Goal: Transaction & Acquisition: Purchase product/service

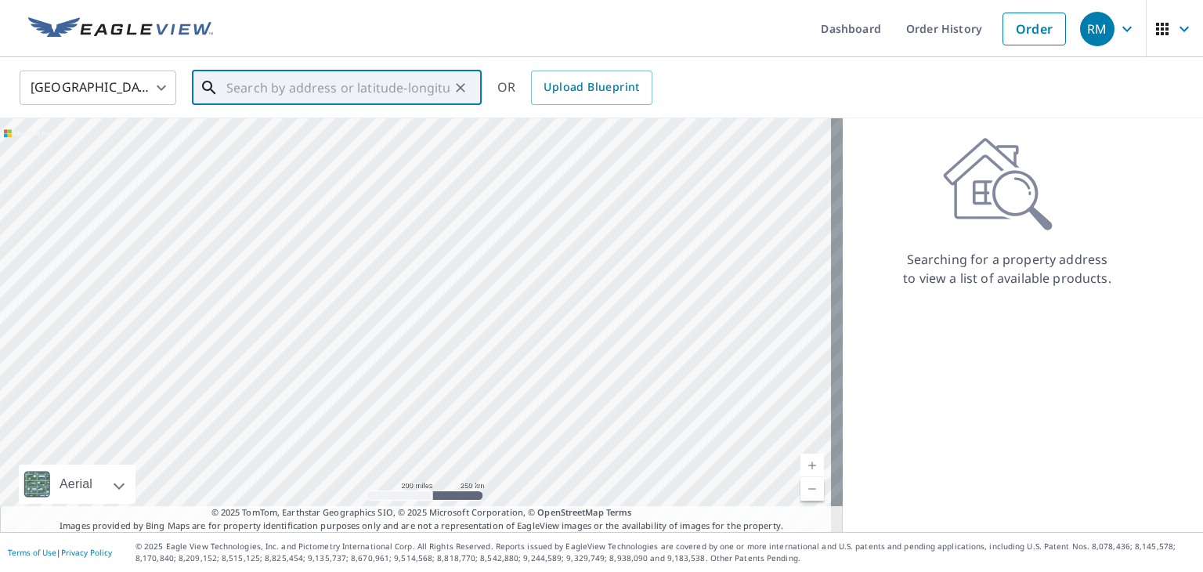
click at [331, 89] on input "text" at bounding box center [337, 88] width 223 height 44
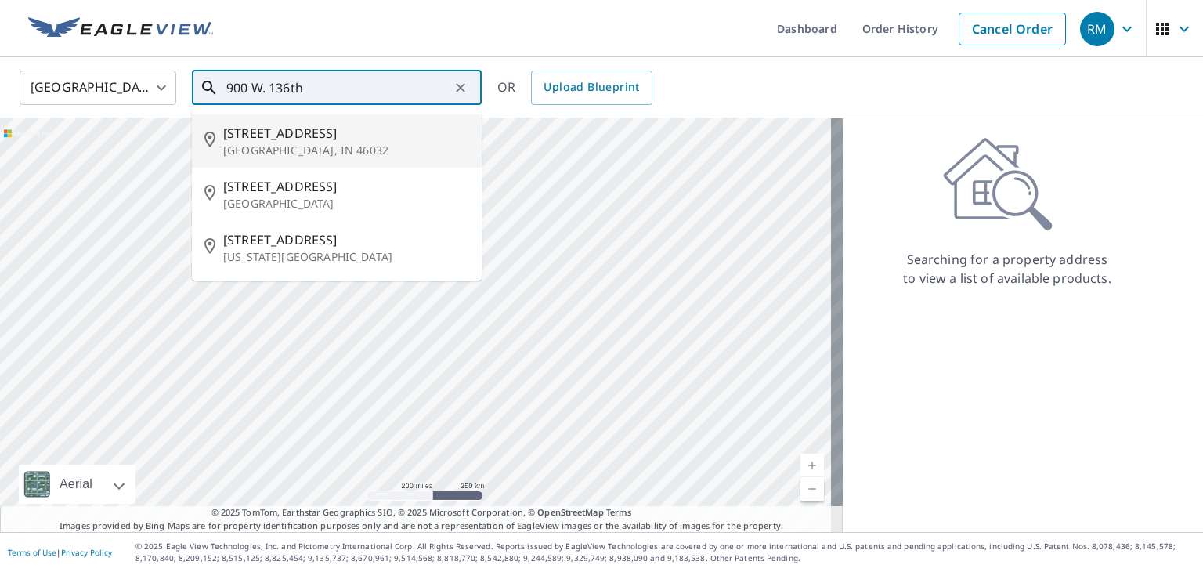
click at [296, 134] on span "900 W 136th St" at bounding box center [346, 133] width 246 height 19
type input "900 W 136th St Carmel, IN 46032"
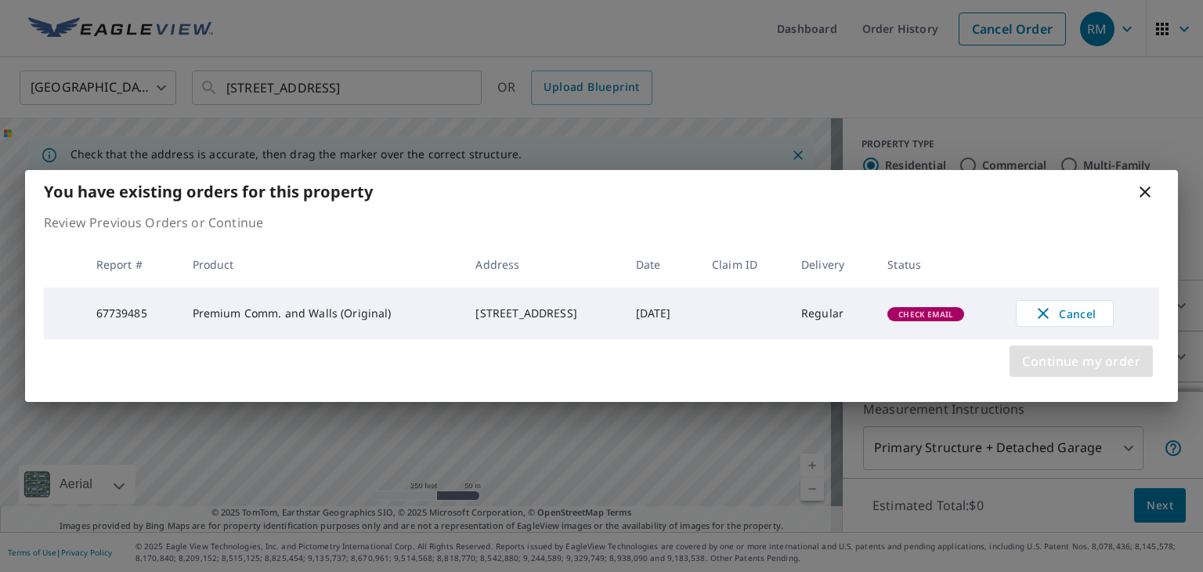
click at [1064, 362] on span "Continue my order" at bounding box center [1081, 361] width 118 height 22
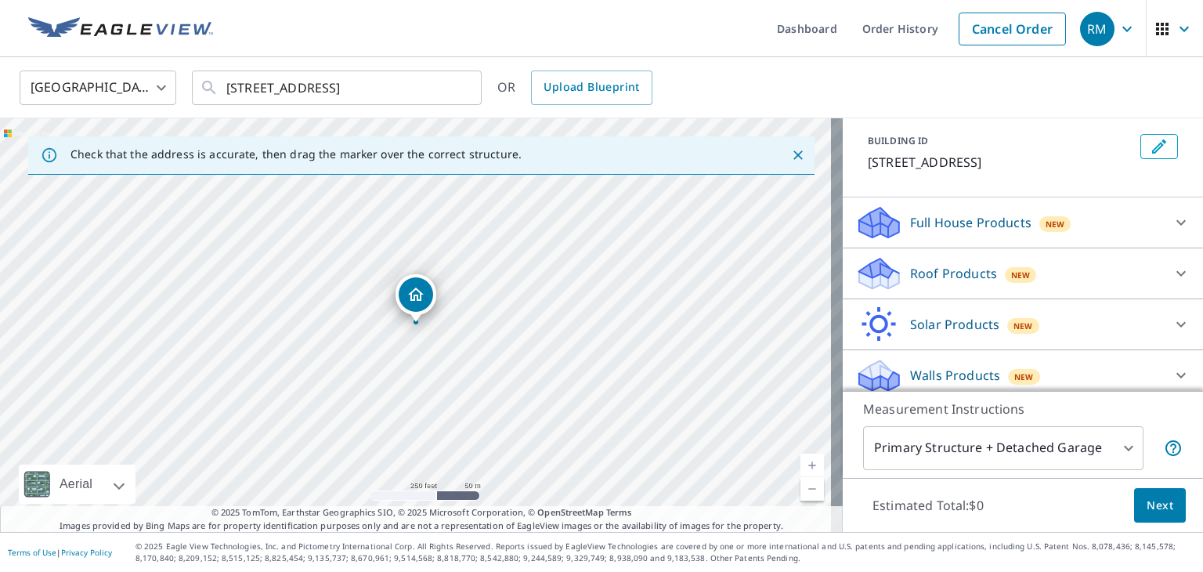
scroll to position [92, 0]
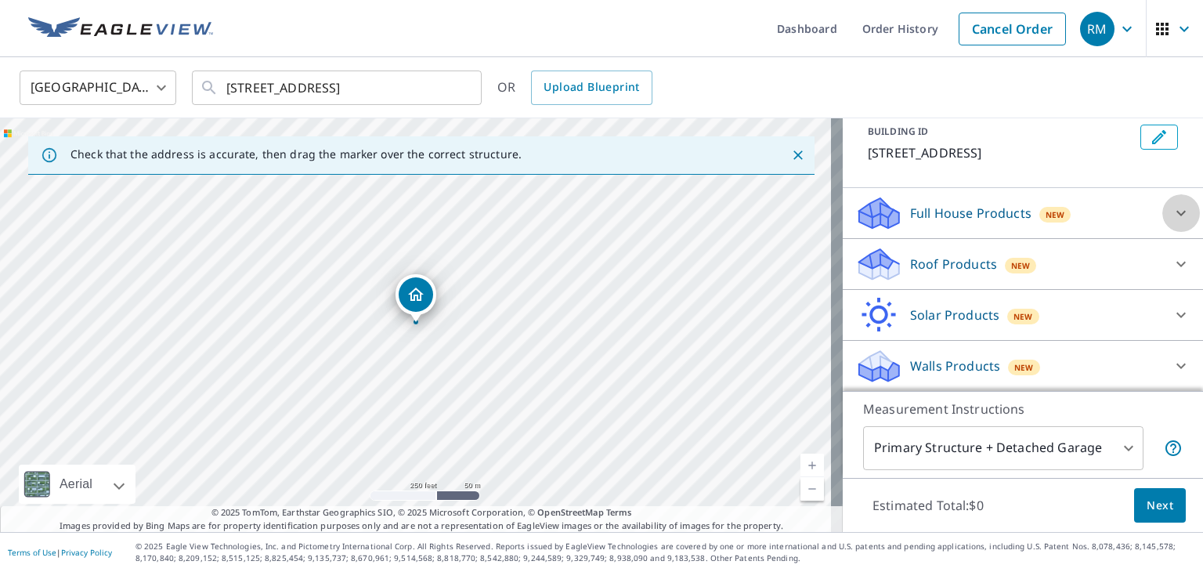
click at [1172, 213] on icon at bounding box center [1181, 213] width 19 height 19
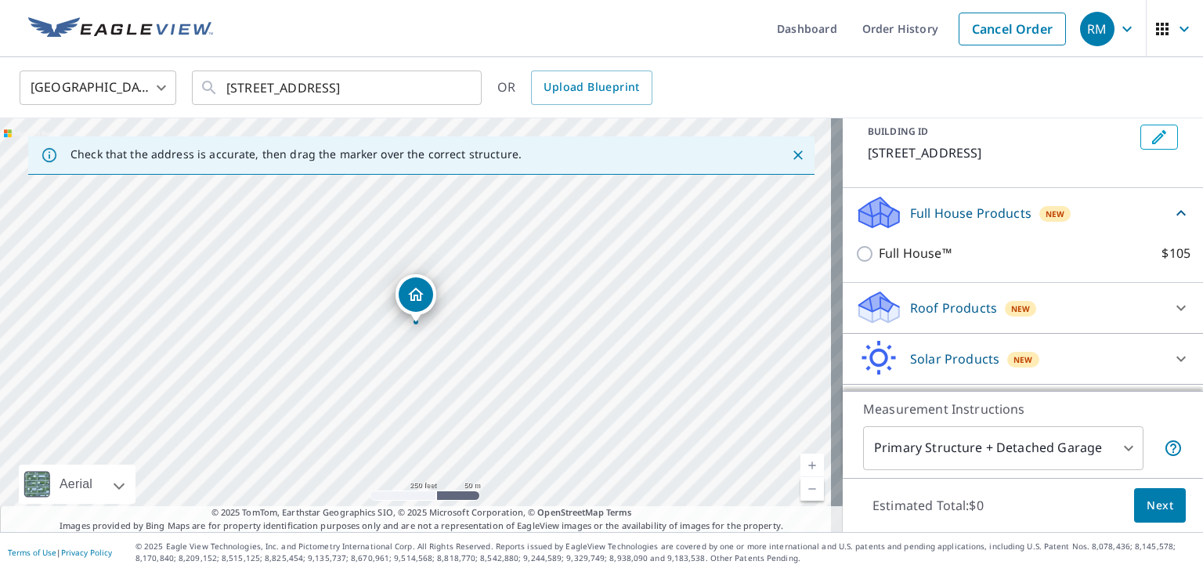
click at [1172, 213] on icon at bounding box center [1181, 213] width 19 height 19
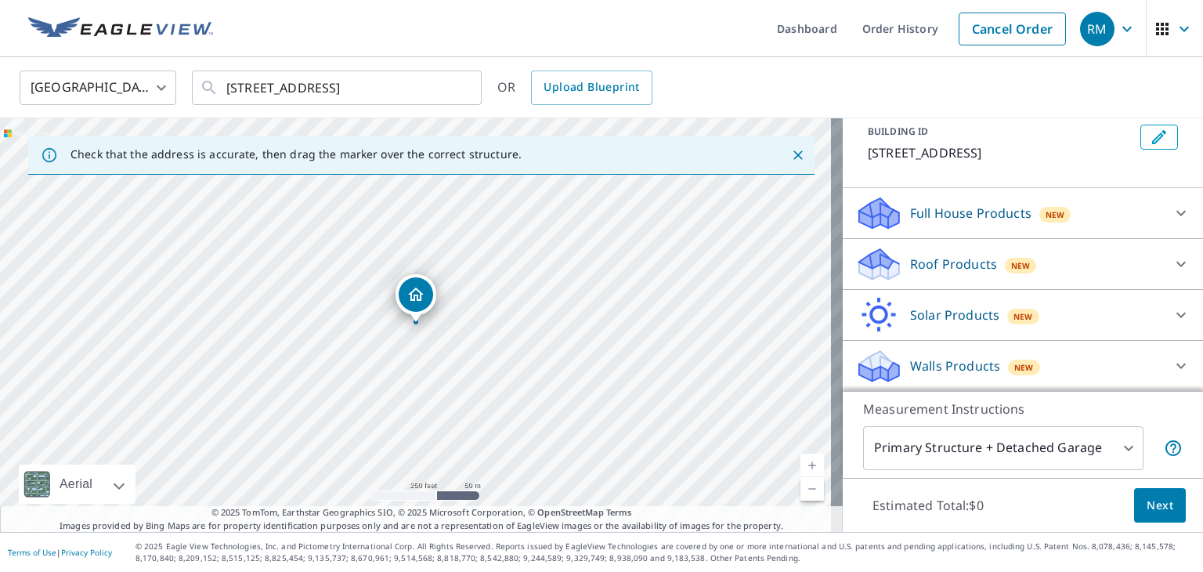
click at [1172, 266] on icon at bounding box center [1181, 264] width 19 height 19
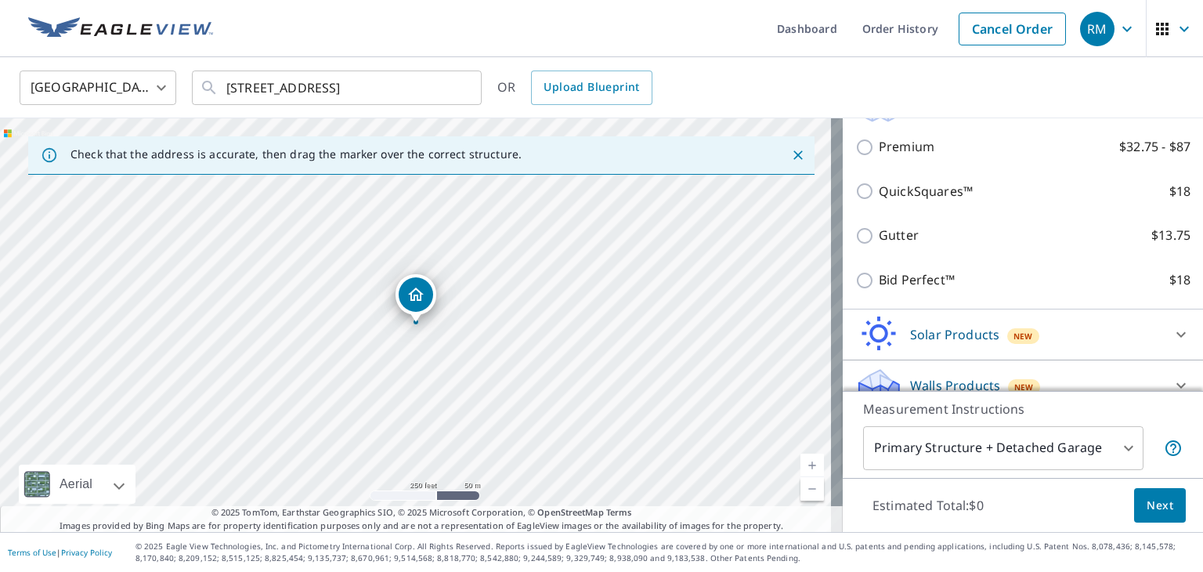
scroll to position [269, 0]
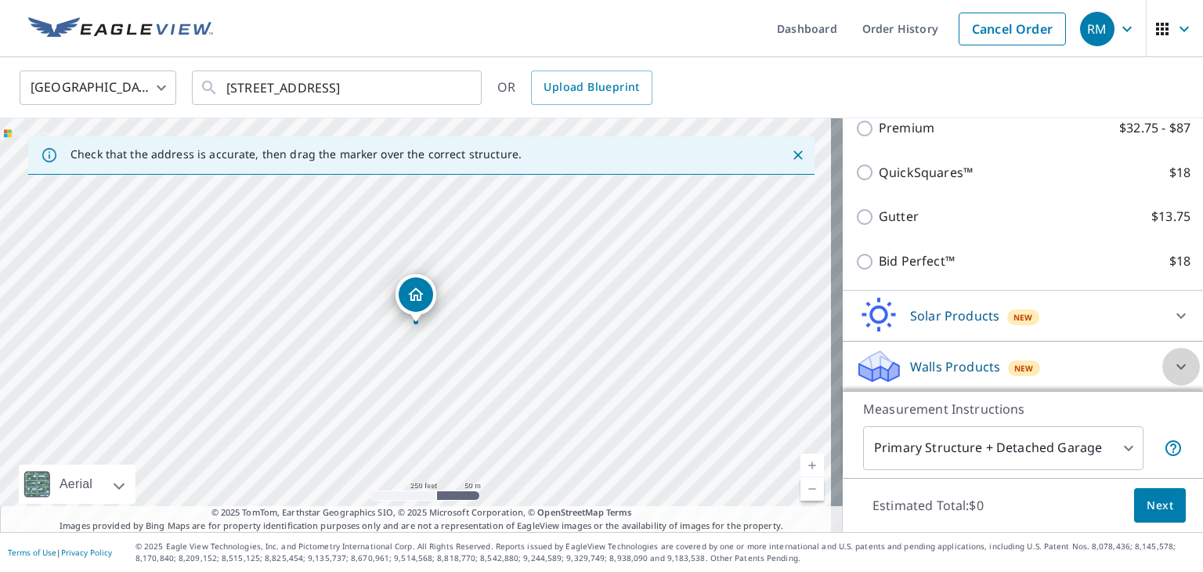
click at [1172, 362] on icon at bounding box center [1181, 366] width 19 height 19
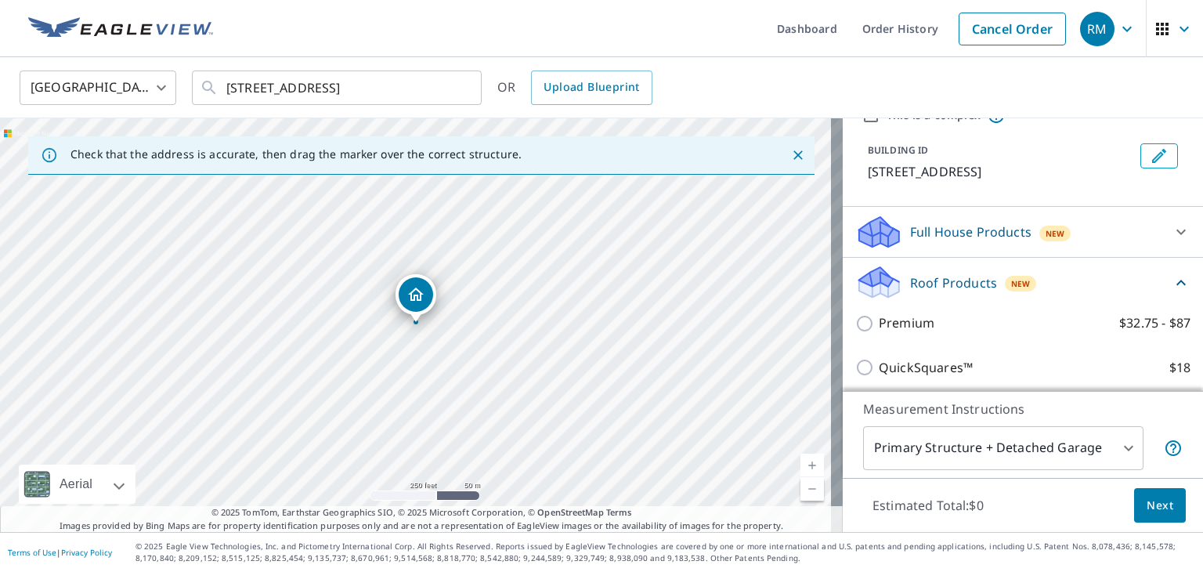
scroll to position [0, 0]
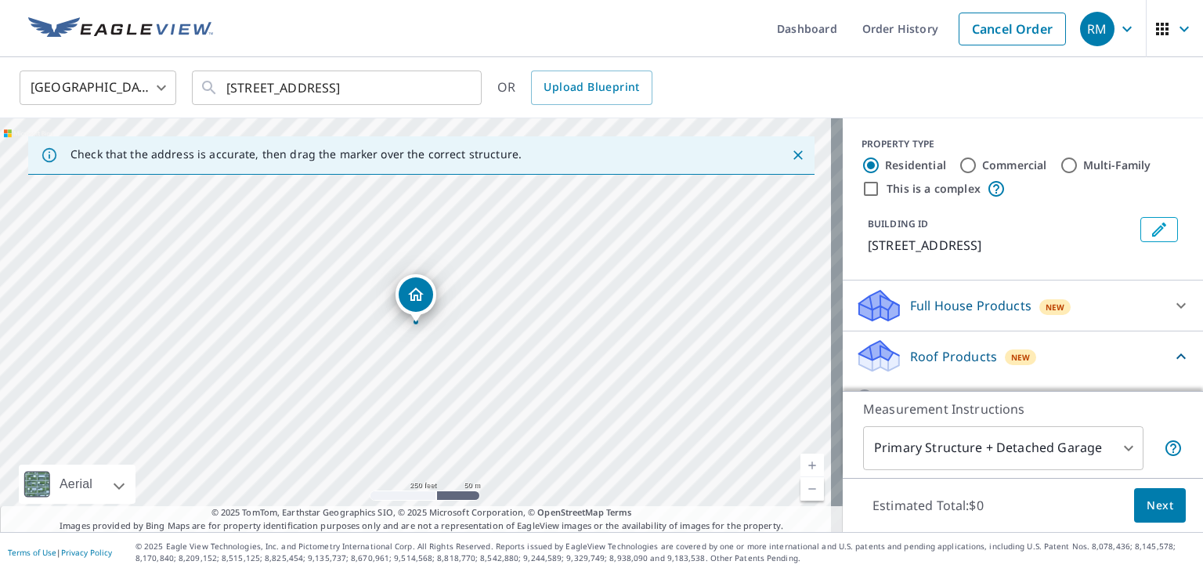
click at [959, 164] on input "Commercial" at bounding box center [968, 165] width 19 height 19
radio input "true"
type input "4"
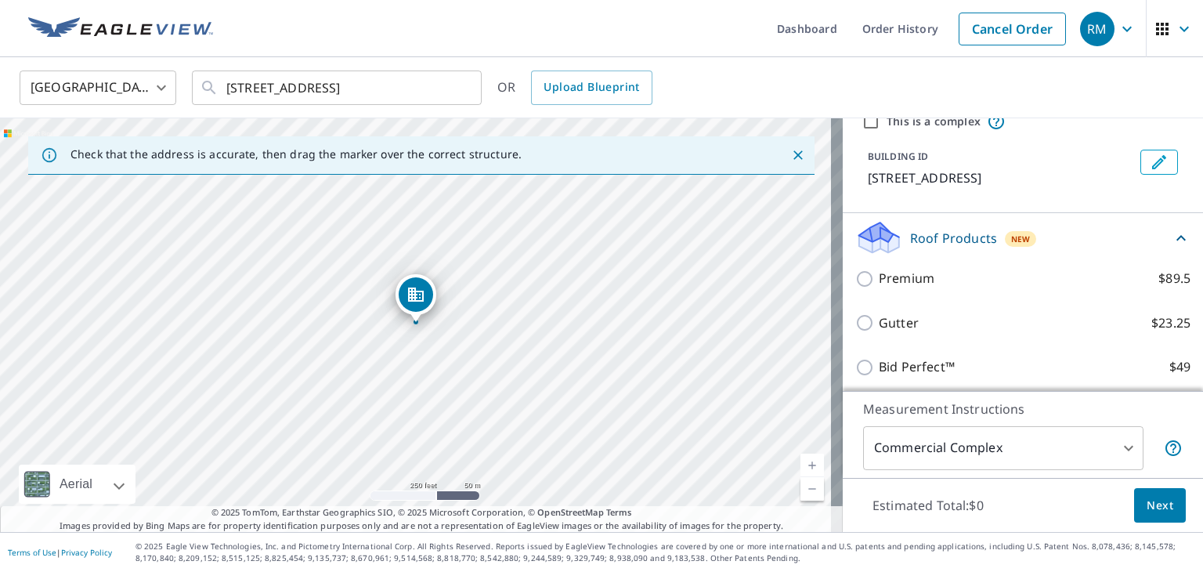
scroll to position [66, 0]
click at [1172, 230] on icon at bounding box center [1181, 239] width 19 height 19
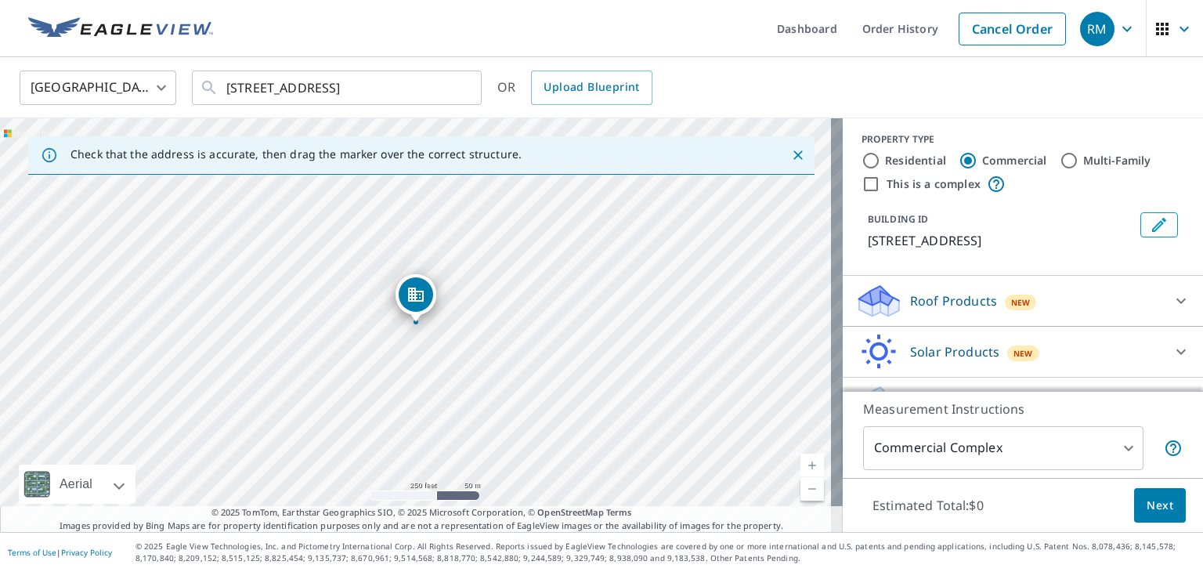
scroll to position [0, 0]
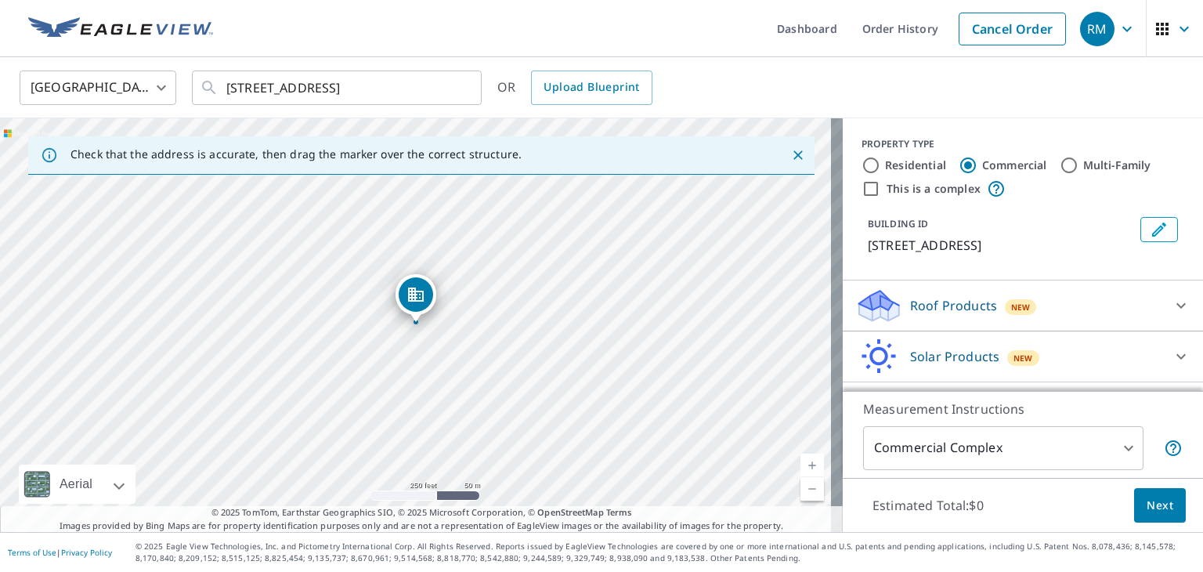
click at [862, 185] on input "This is a complex" at bounding box center [871, 188] width 19 height 19
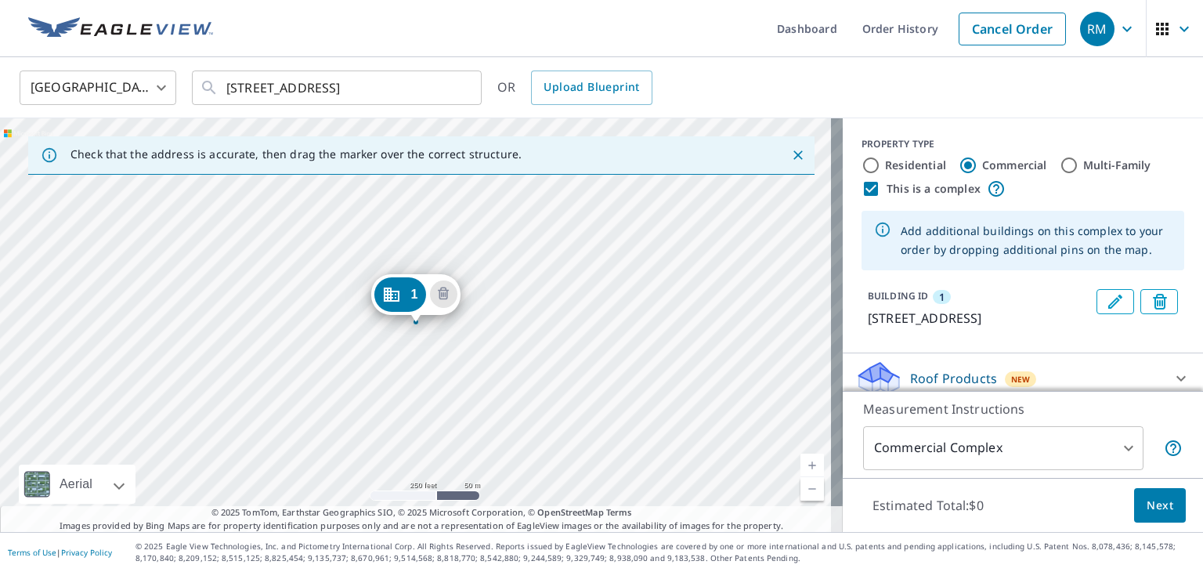
click at [862, 186] on input "This is a complex" at bounding box center [871, 188] width 19 height 19
checkbox input "false"
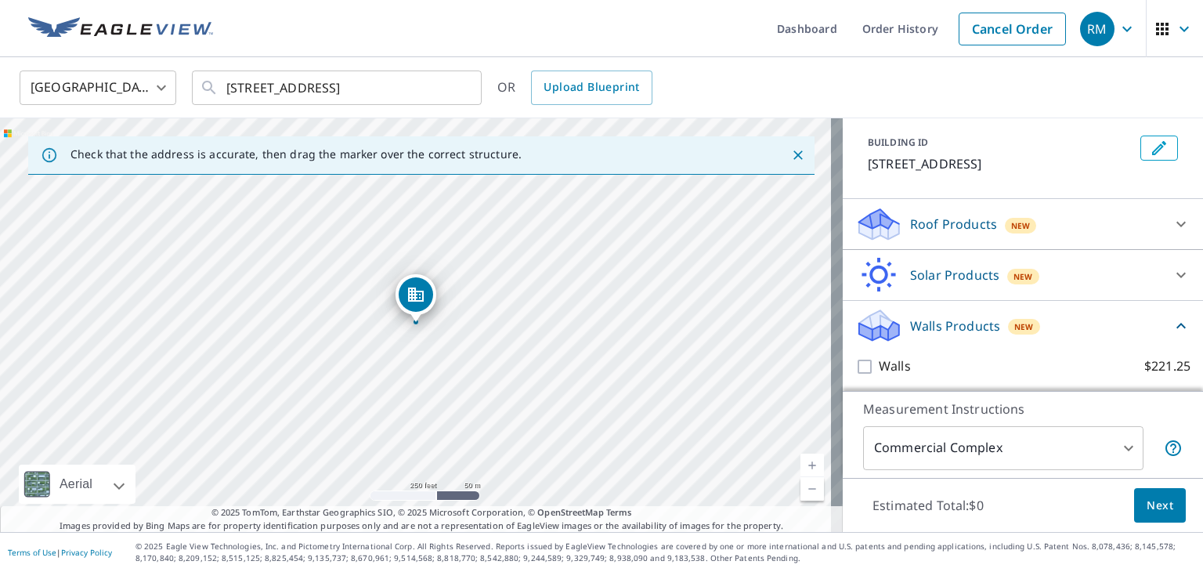
scroll to position [85, 0]
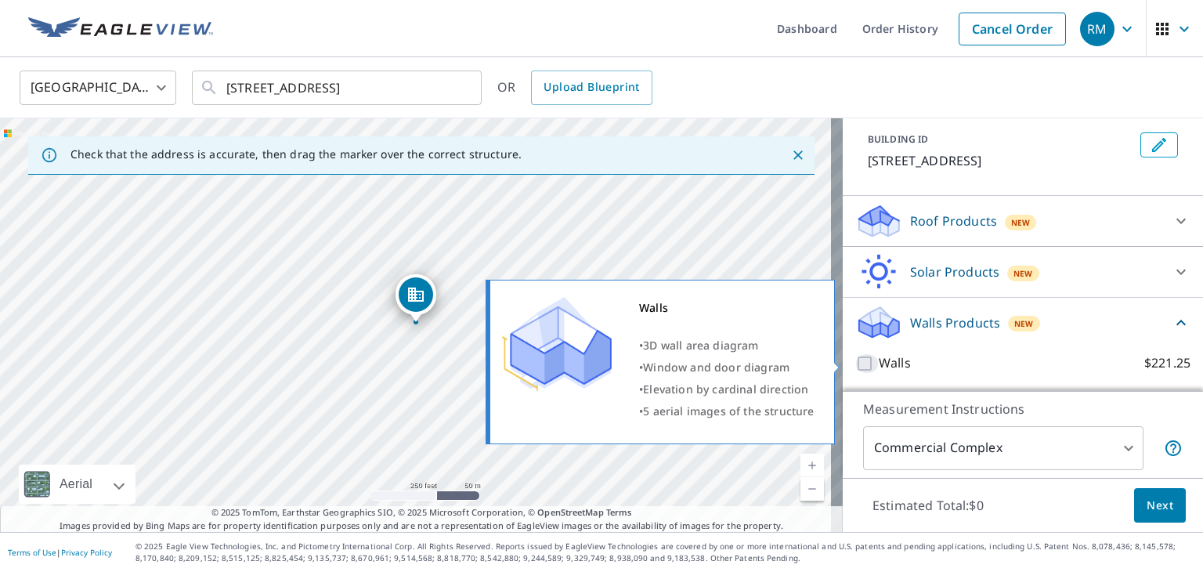
click at [855, 362] on input "Walls $221.25" at bounding box center [866, 363] width 23 height 19
checkbox input "true"
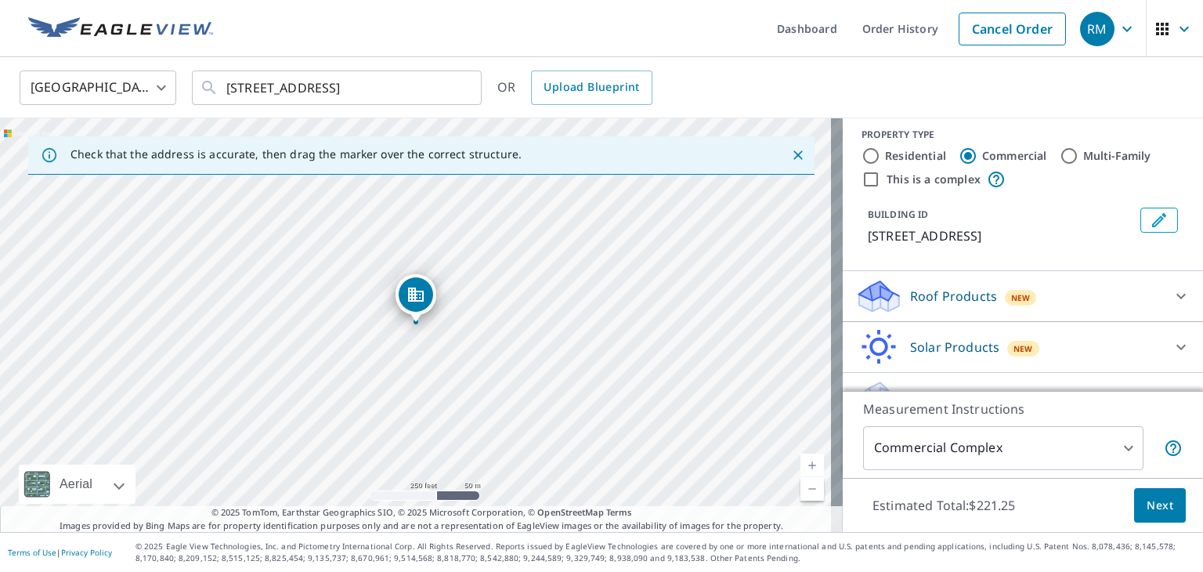
scroll to position [6, 0]
click at [1176, 297] on icon at bounding box center [1180, 299] width 9 height 5
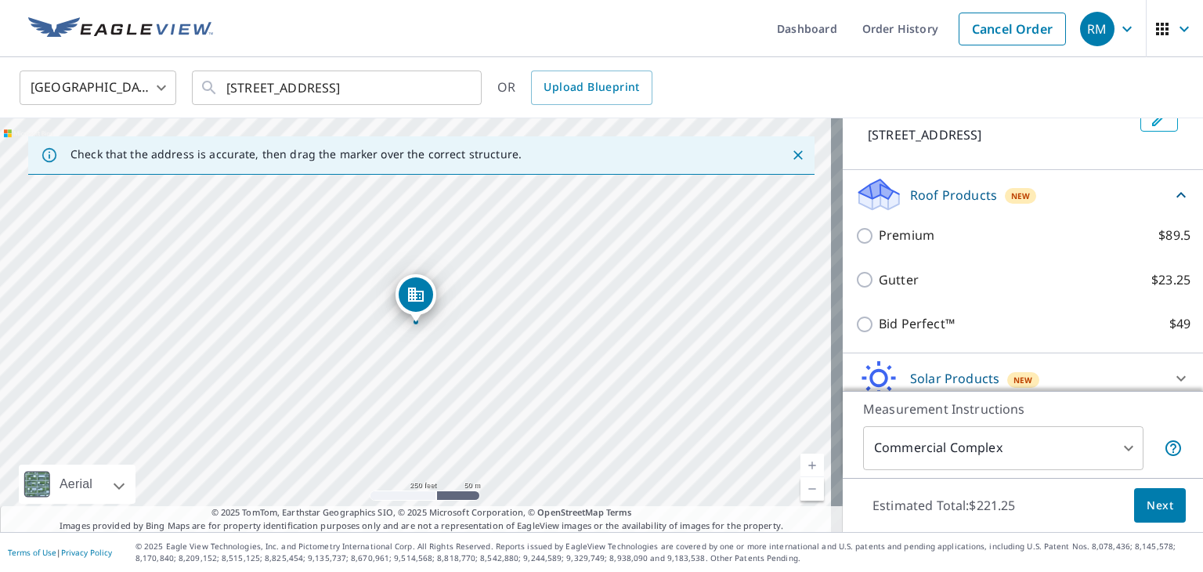
scroll to position [0, 0]
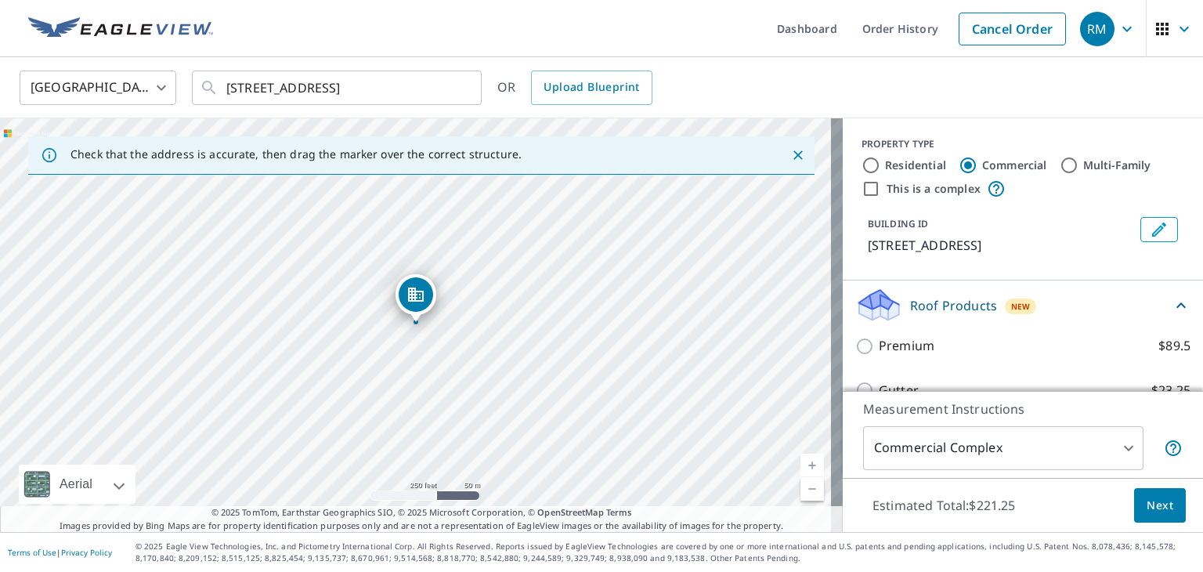
click at [744, 223] on div "900 W 136th St Carmel, IN 46032" at bounding box center [421, 325] width 843 height 414
